Goal: Information Seeking & Learning: Learn about a topic

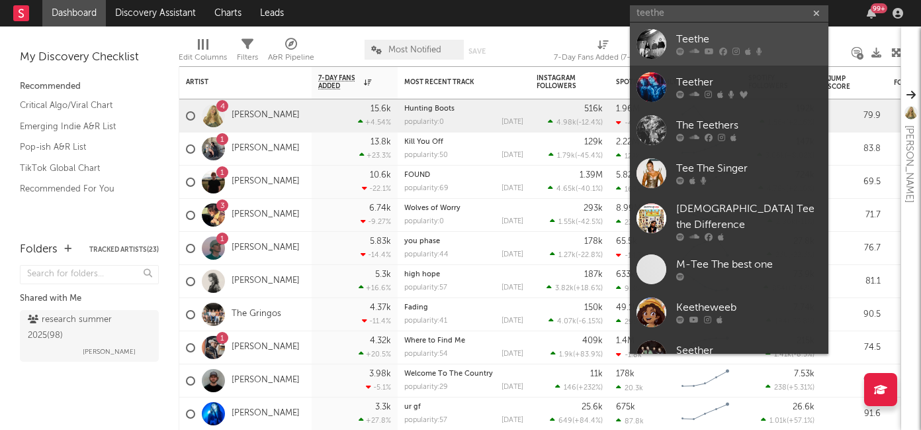
type input "teethe"
click at [662, 44] on div at bounding box center [652, 44] width 30 height 30
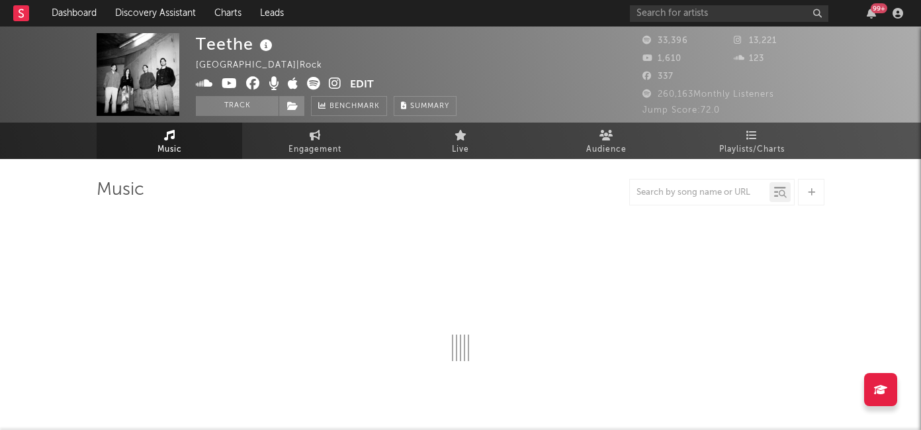
select select "6m"
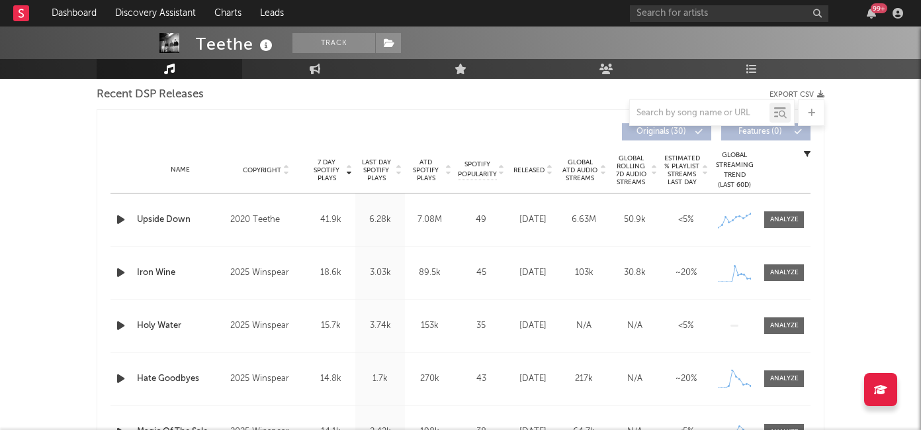
scroll to position [471, 0]
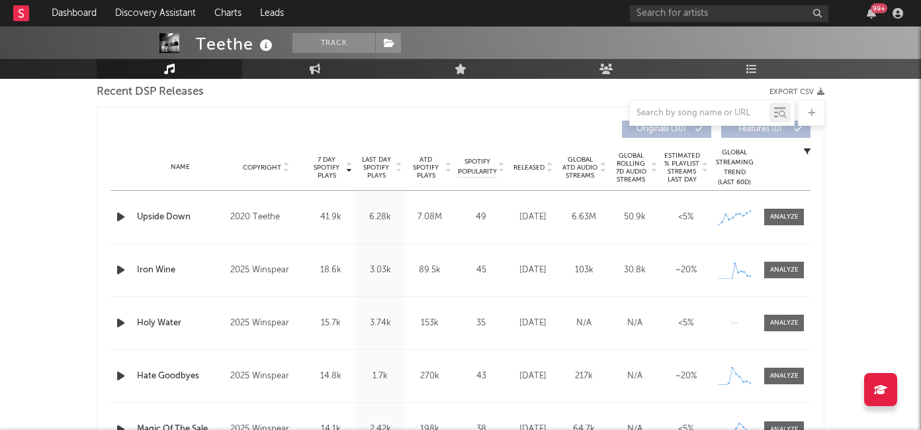
click at [122, 220] on icon "button" at bounding box center [121, 216] width 14 height 17
